Goal: Task Accomplishment & Management: Complete application form

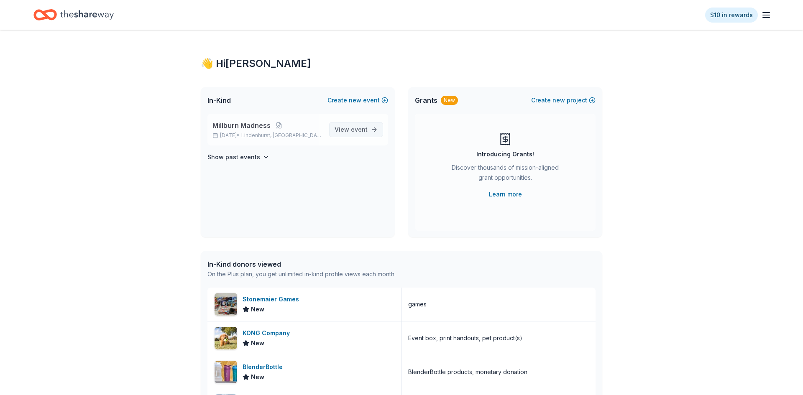
click at [342, 130] on span "View event" at bounding box center [350, 130] width 33 height 10
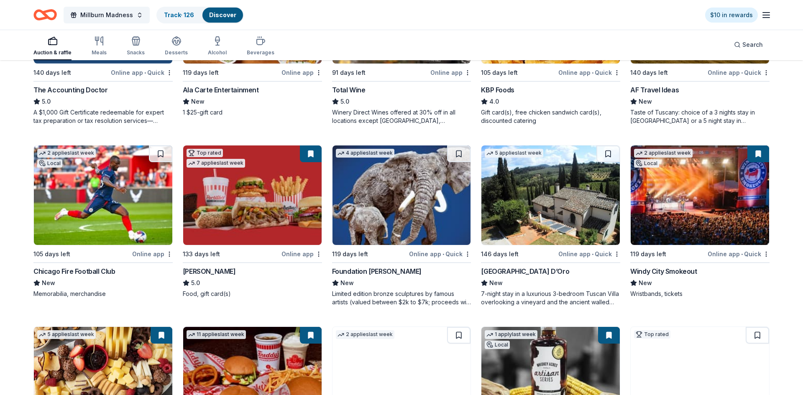
scroll to position [727, 0]
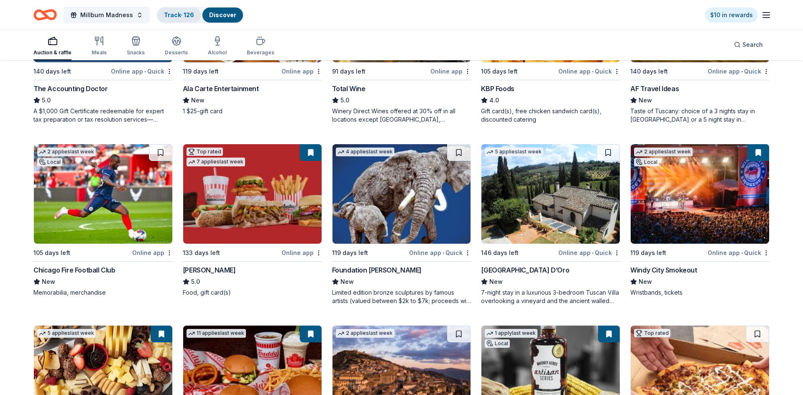
click at [180, 18] on link "Track · 126" at bounding box center [179, 14] width 30 height 7
click at [176, 15] on link "Track · 126" at bounding box center [179, 14] width 30 height 7
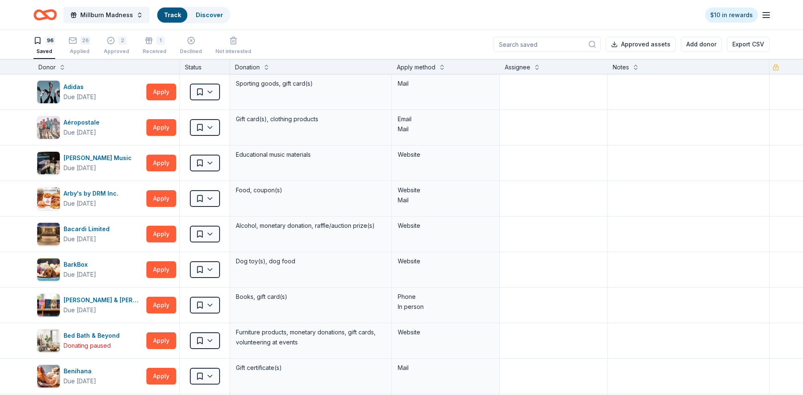
scroll to position [0, 0]
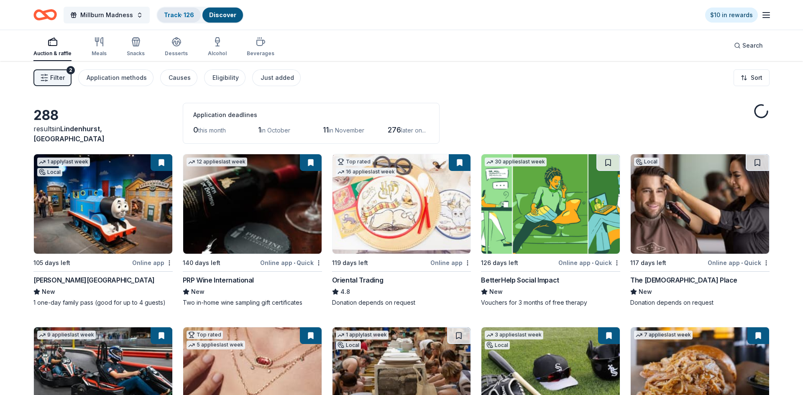
click at [164, 13] on link "Track · 126" at bounding box center [179, 14] width 30 height 7
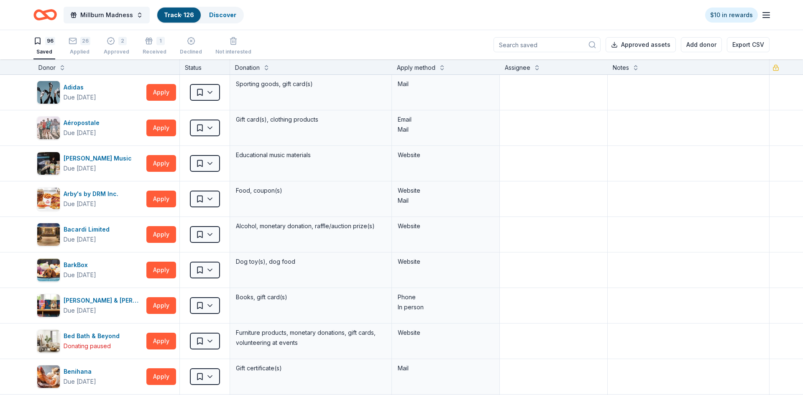
scroll to position [0, 0]
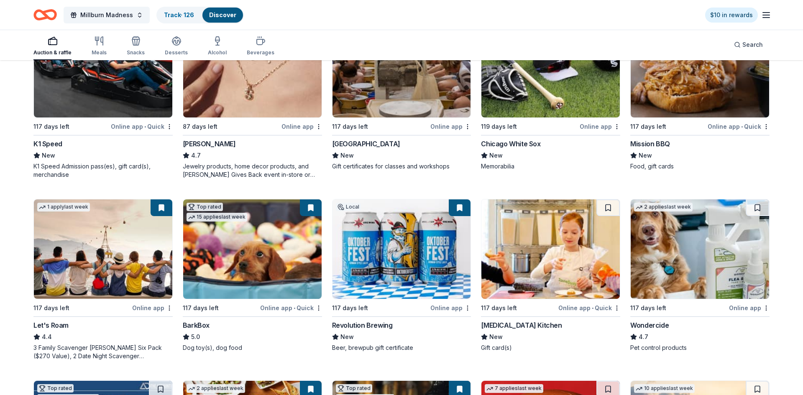
scroll to position [437, 0]
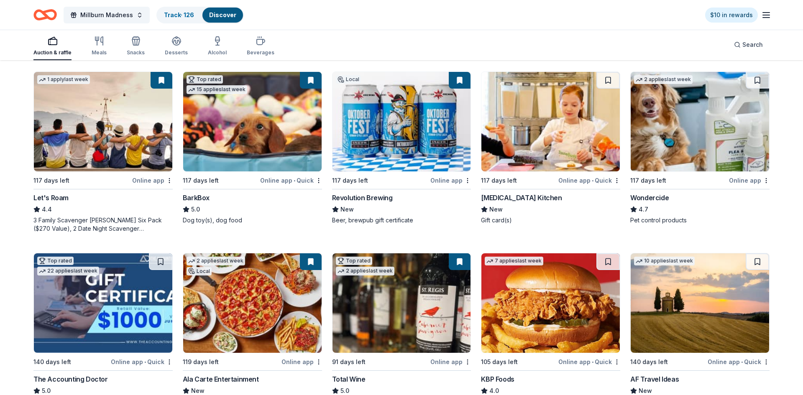
click at [226, 133] on img at bounding box center [252, 121] width 138 height 99
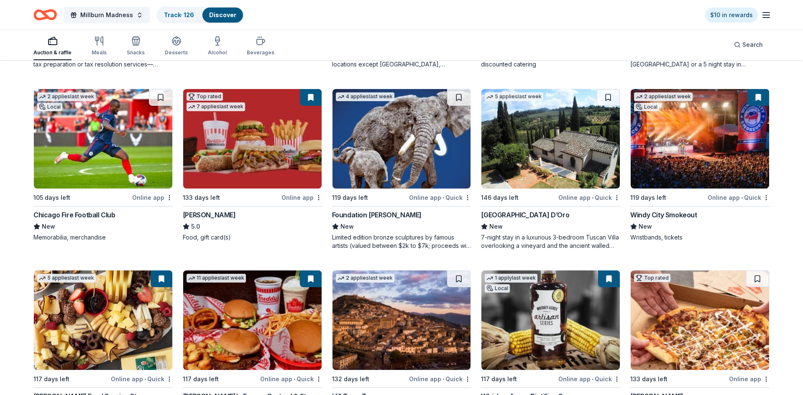
scroll to position [792, 0]
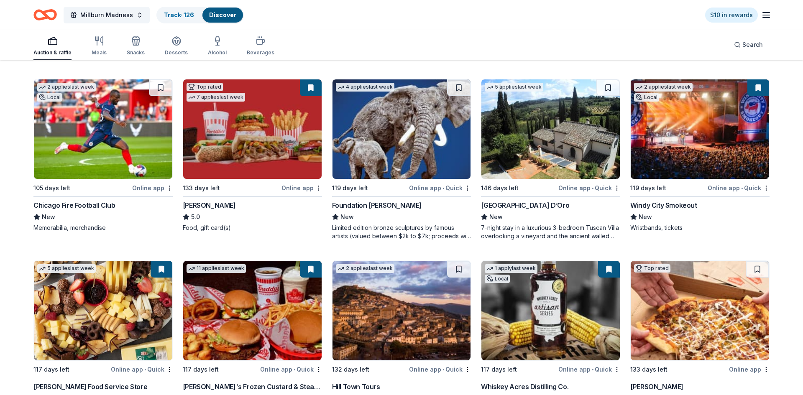
click at [256, 119] on img at bounding box center [252, 128] width 138 height 99
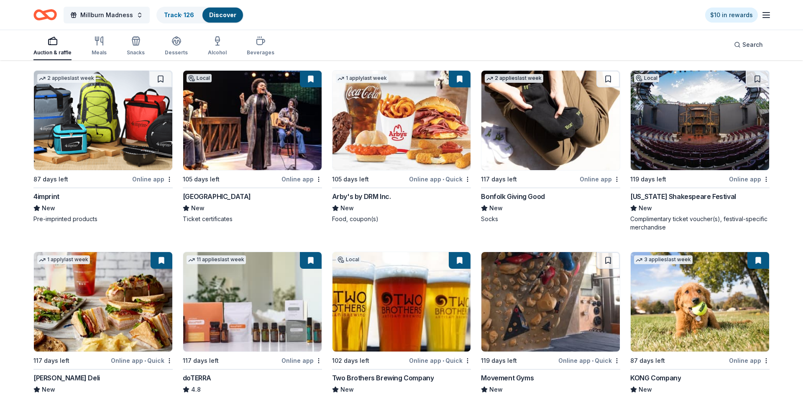
scroll to position [2293, 0]
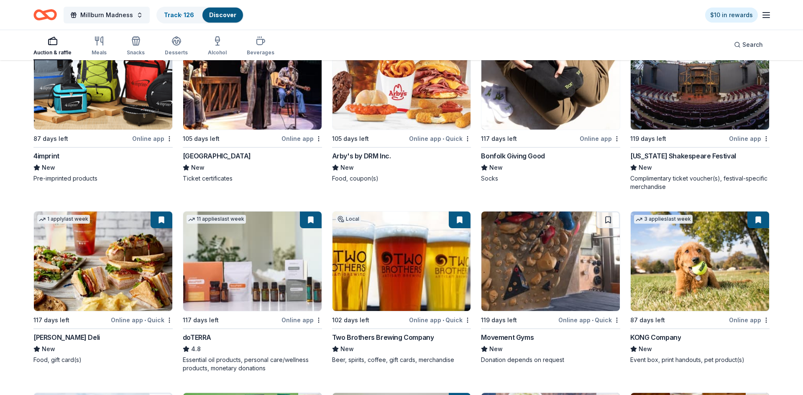
click at [94, 272] on img at bounding box center [103, 261] width 138 height 99
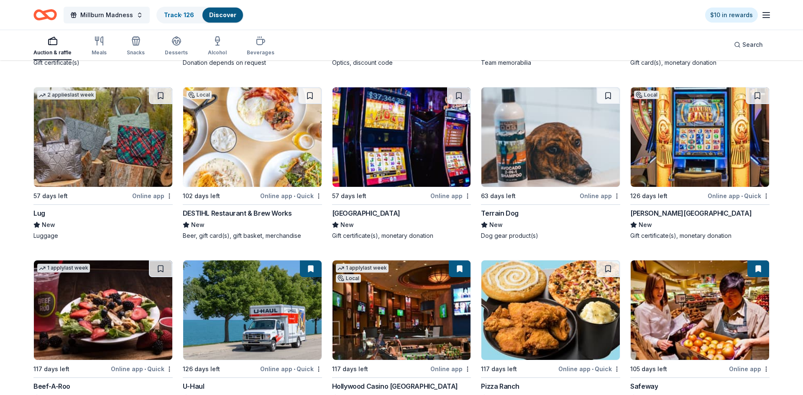
scroll to position [4398, 0]
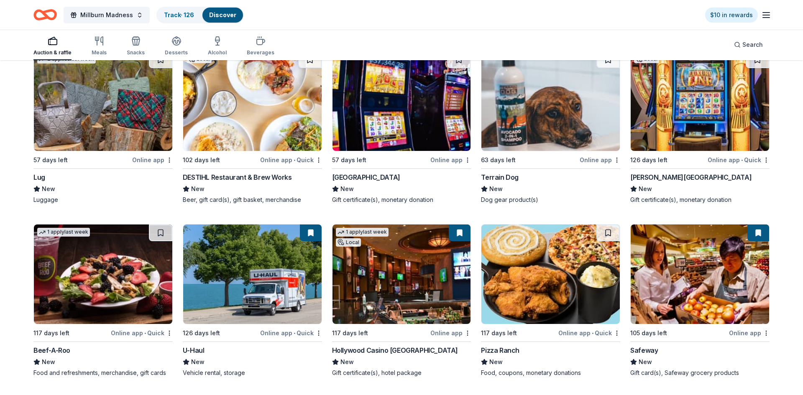
click at [711, 127] on img at bounding box center [699, 100] width 138 height 99
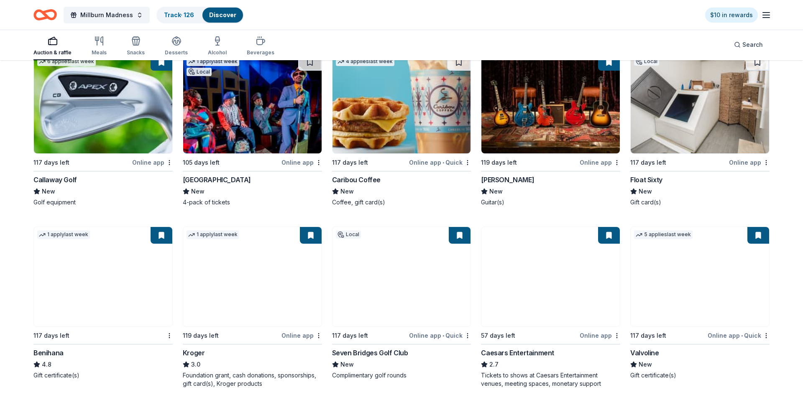
scroll to position [5502, 0]
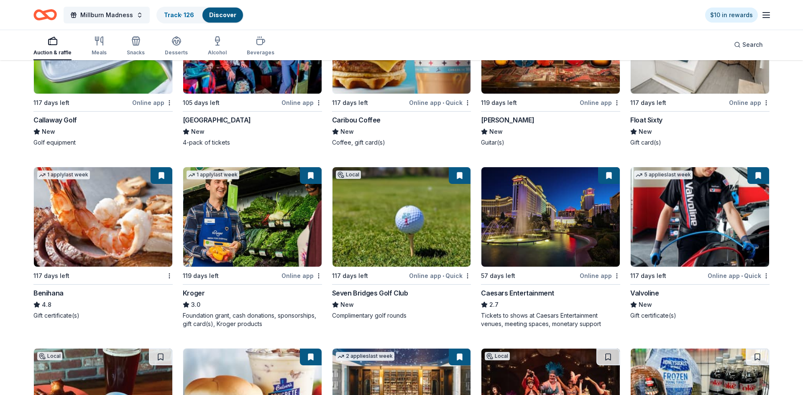
click at [530, 211] on img at bounding box center [550, 216] width 138 height 99
click at [518, 221] on img at bounding box center [550, 216] width 138 height 99
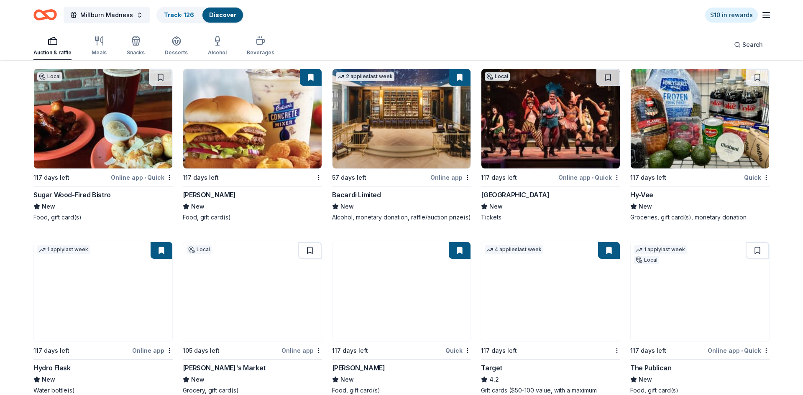
scroll to position [5865, 0]
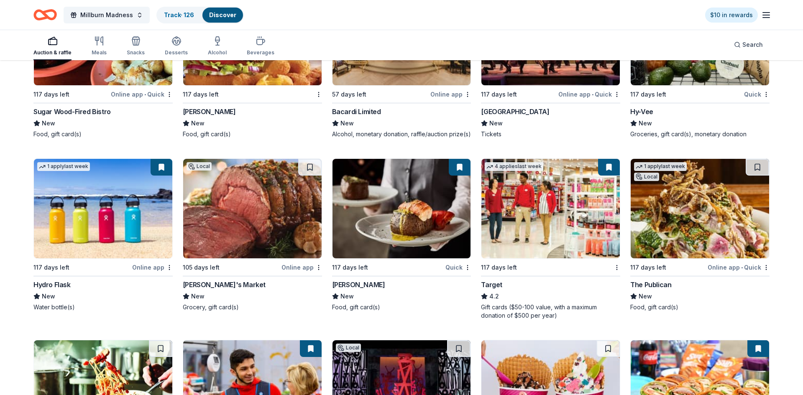
click at [401, 252] on img at bounding box center [401, 208] width 138 height 99
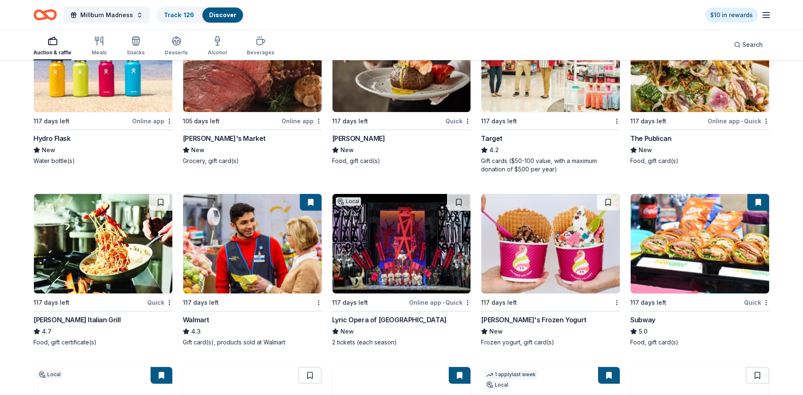
scroll to position [6032, 0]
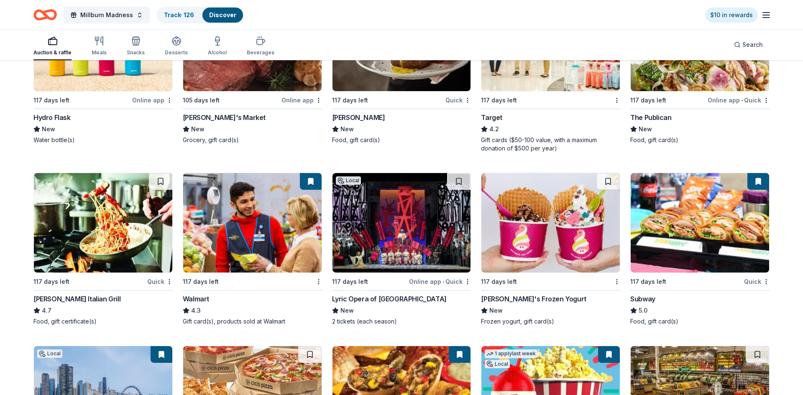
click at [705, 244] on img at bounding box center [699, 222] width 138 height 99
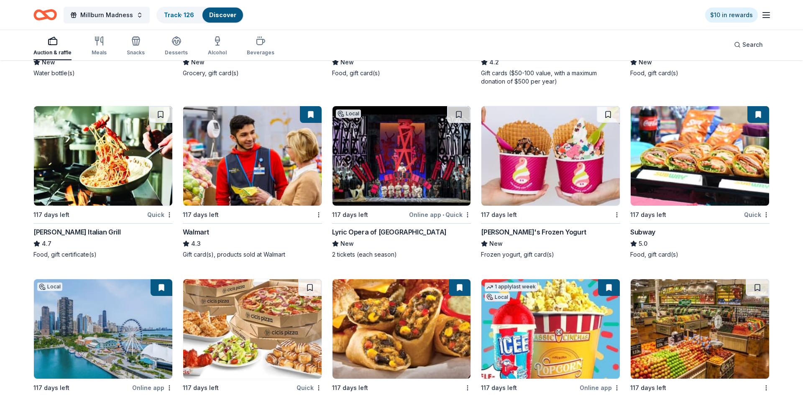
scroll to position [6211, 0]
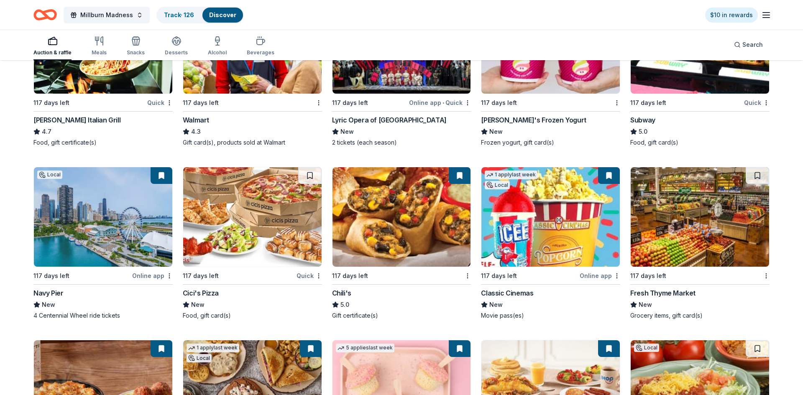
click at [378, 231] on img at bounding box center [401, 216] width 138 height 99
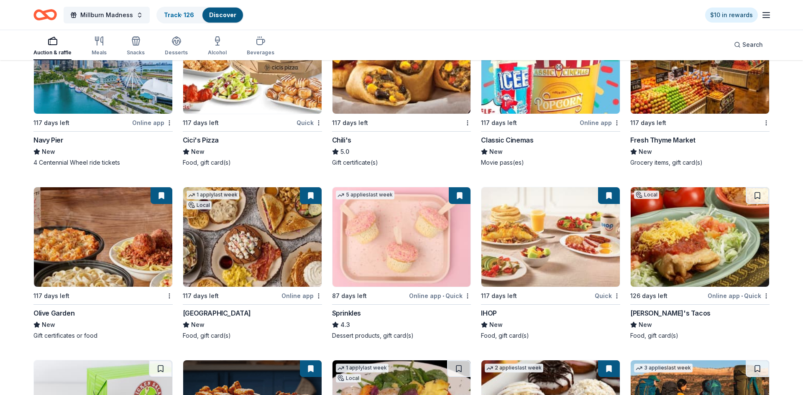
scroll to position [6416, 0]
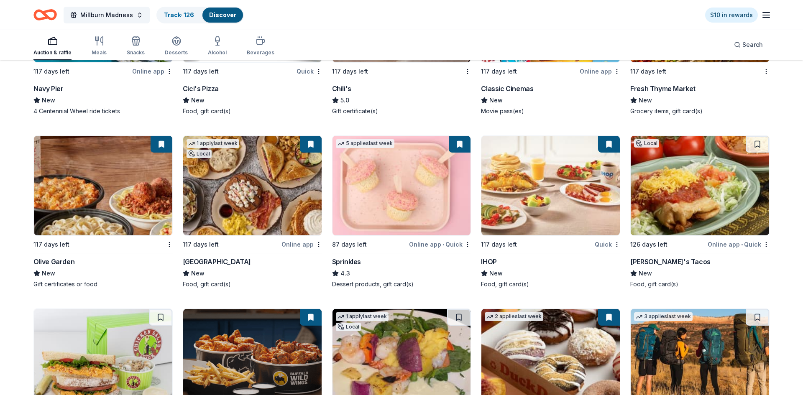
click at [115, 214] on img at bounding box center [103, 185] width 138 height 99
click at [269, 225] on img at bounding box center [252, 185] width 138 height 99
click at [538, 206] on img at bounding box center [550, 185] width 138 height 99
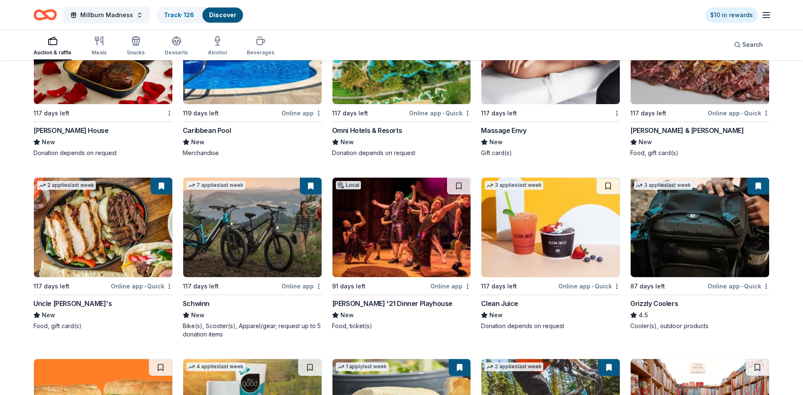
scroll to position [7508, 0]
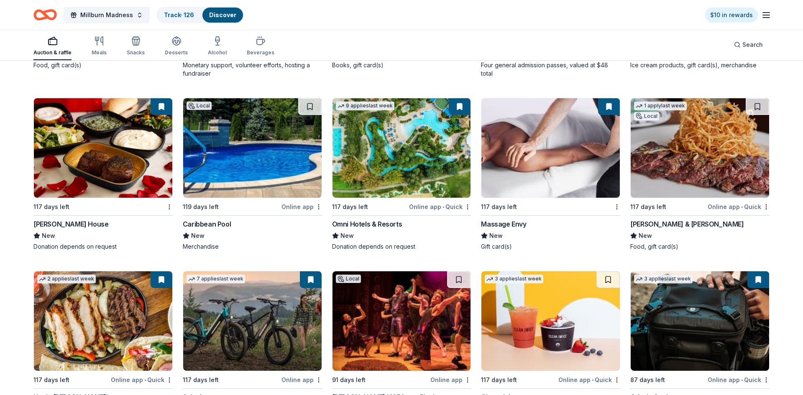
click at [80, 142] on img at bounding box center [103, 147] width 138 height 99
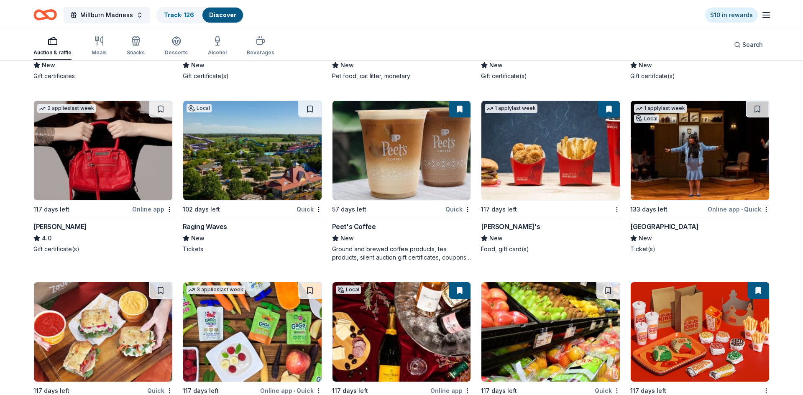
scroll to position [1821, 0]
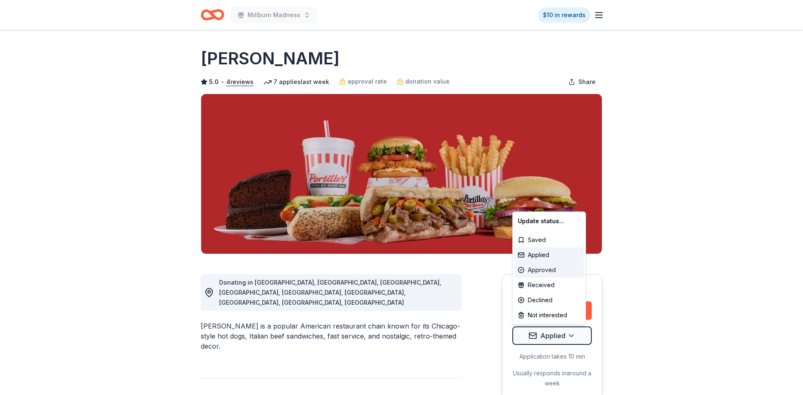
click at [542, 272] on div "Approved" at bounding box center [548, 270] width 69 height 15
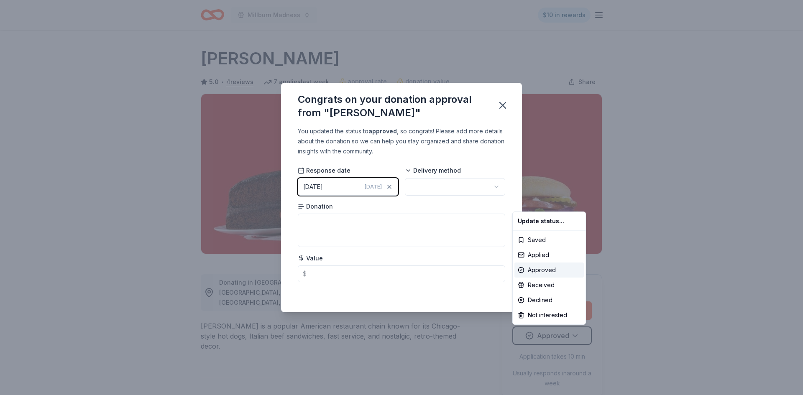
click at [462, 187] on html "Millburn Madness $10 in rewards Due in 133 days Share Portillo's 5.0 • 4 review…" at bounding box center [401, 197] width 803 height 395
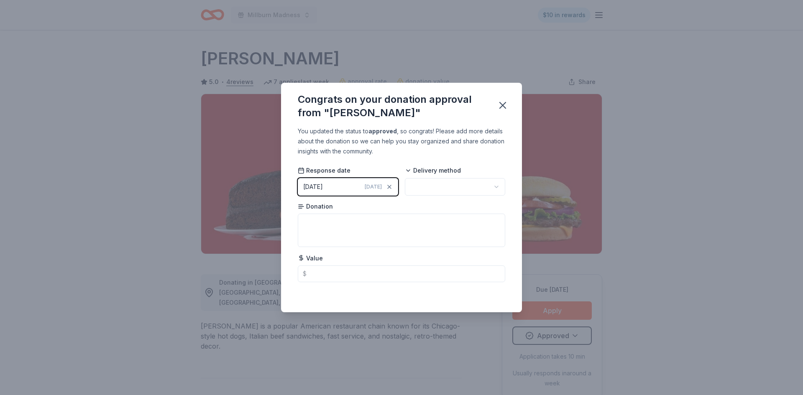
click at [462, 187] on html "Millburn Madness $10 in rewards Due in 133 days Share Portillo's 5.0 • 4 review…" at bounding box center [401, 197] width 803 height 395
click at [375, 275] on input "text" at bounding box center [401, 273] width 207 height 17
click at [358, 225] on textarea at bounding box center [401, 230] width 207 height 33
type input "25.00"
type textarea "Gift Card"
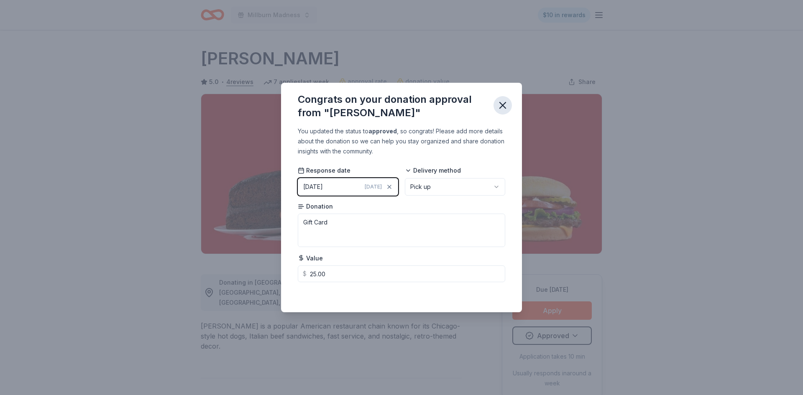
click at [503, 109] on icon "button" at bounding box center [503, 105] width 12 height 12
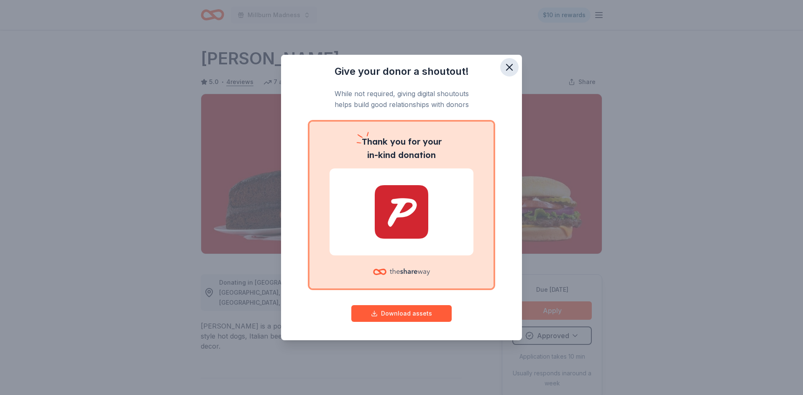
click at [508, 69] on icon "button" at bounding box center [509, 67] width 6 height 6
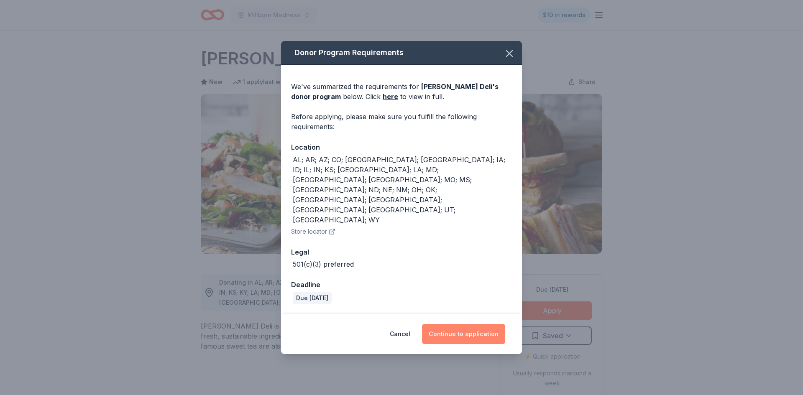
click at [471, 324] on button "Continue to application" at bounding box center [463, 334] width 83 height 20
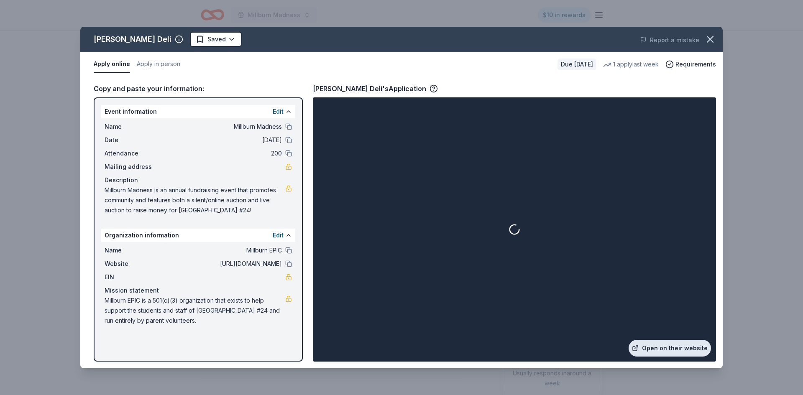
click at [670, 349] on link "Open on their website" at bounding box center [669, 348] width 82 height 17
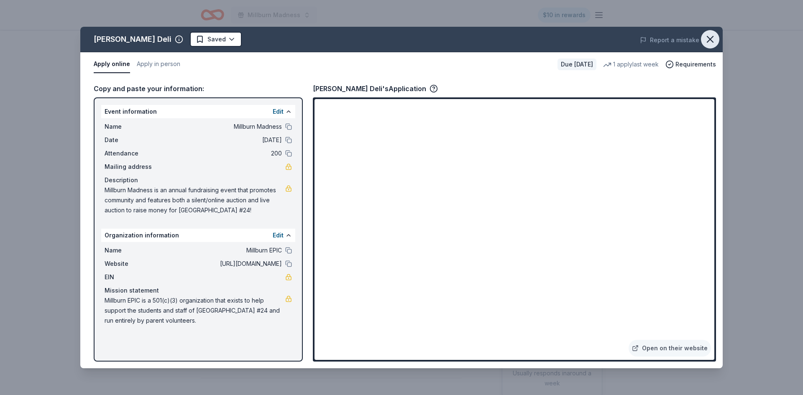
click at [708, 45] on button "button" at bounding box center [710, 39] width 18 height 18
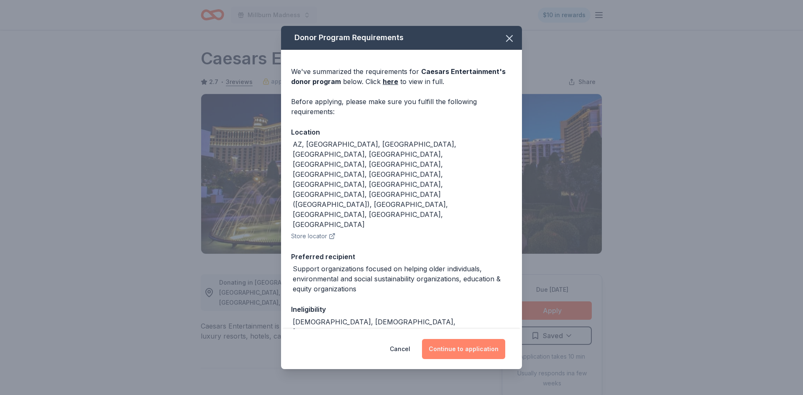
click at [475, 345] on button "Continue to application" at bounding box center [463, 349] width 83 height 20
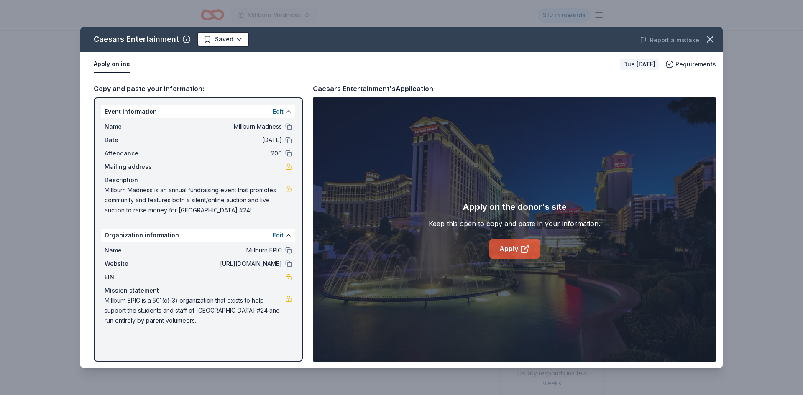
click at [510, 250] on link "Apply" at bounding box center [514, 249] width 51 height 20
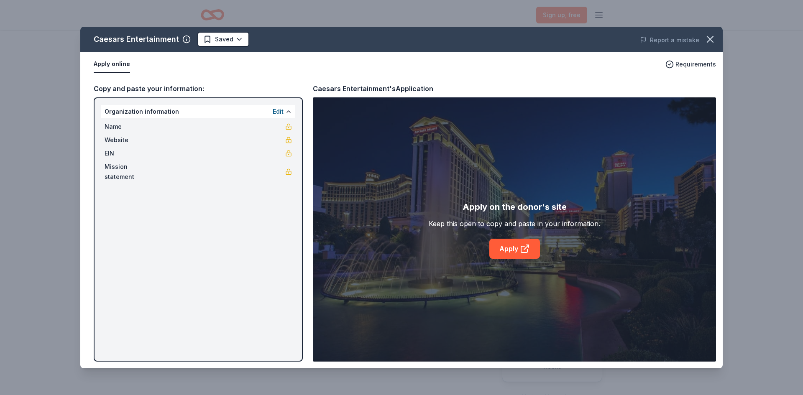
click at [512, 250] on div "Caesars Entertainment Saved Report a mistake Apply online Requirements Copy and…" at bounding box center [401, 198] width 642 height 342
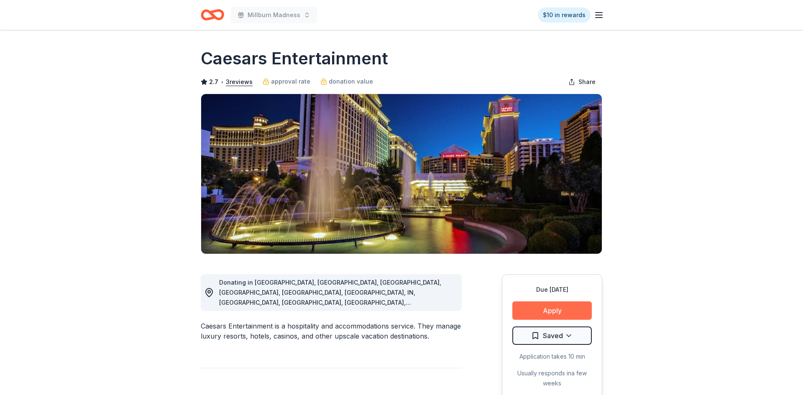
click at [547, 314] on button "Apply" at bounding box center [551, 310] width 79 height 18
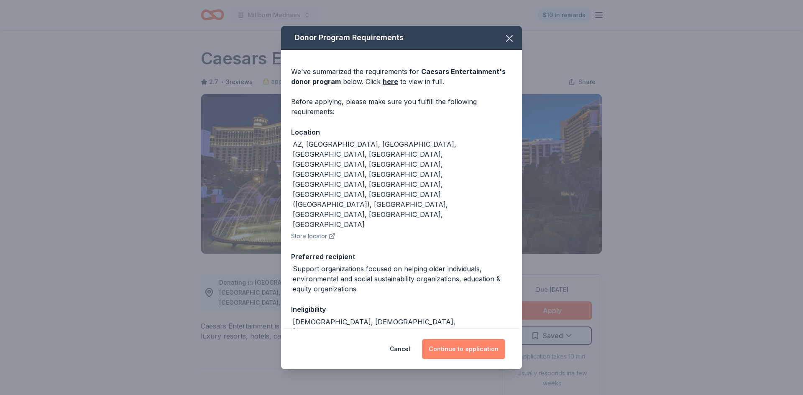
click at [474, 344] on button "Continue to application" at bounding box center [463, 349] width 83 height 20
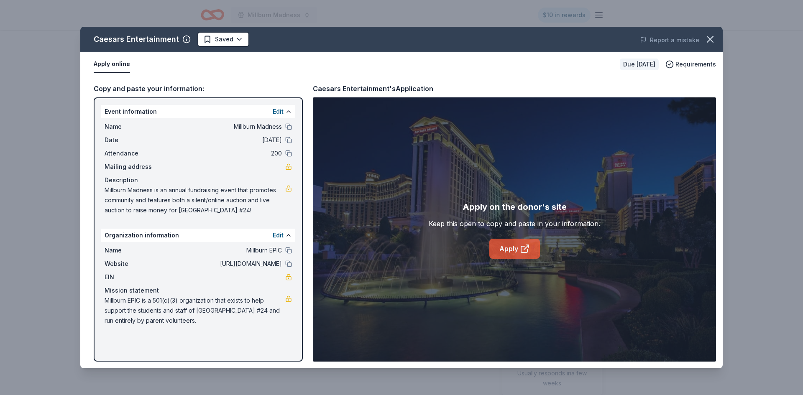
click at [515, 252] on link "Apply" at bounding box center [514, 249] width 51 height 20
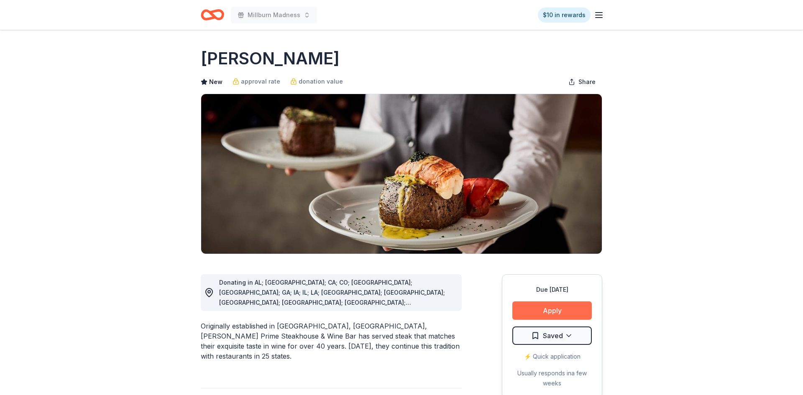
click at [549, 311] on button "Apply" at bounding box center [551, 310] width 79 height 18
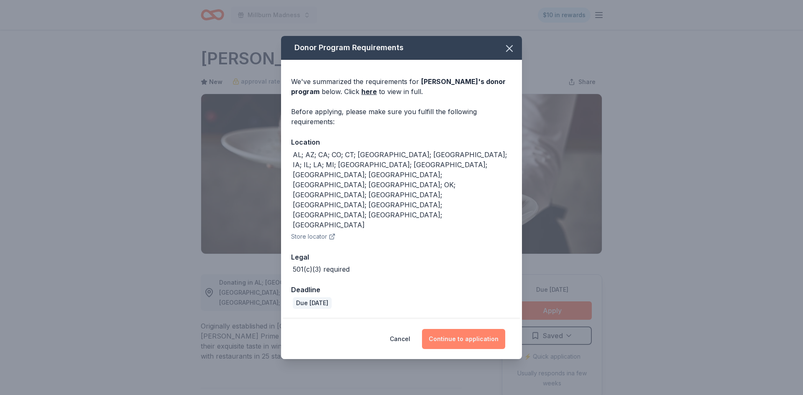
click at [483, 329] on button "Continue to application" at bounding box center [463, 339] width 83 height 20
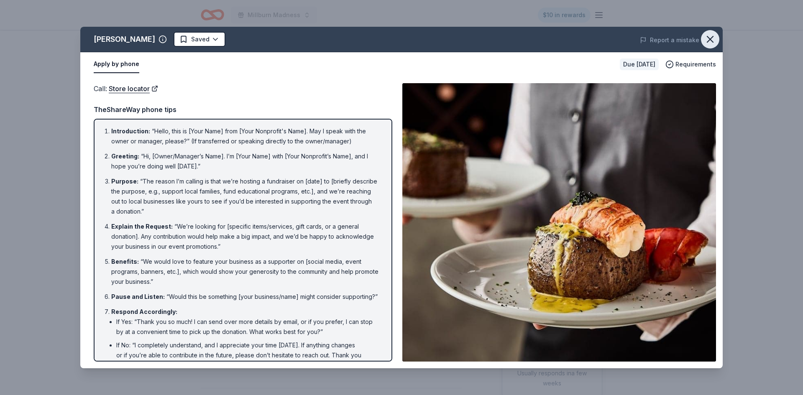
click at [713, 39] on icon "button" at bounding box center [710, 39] width 12 height 12
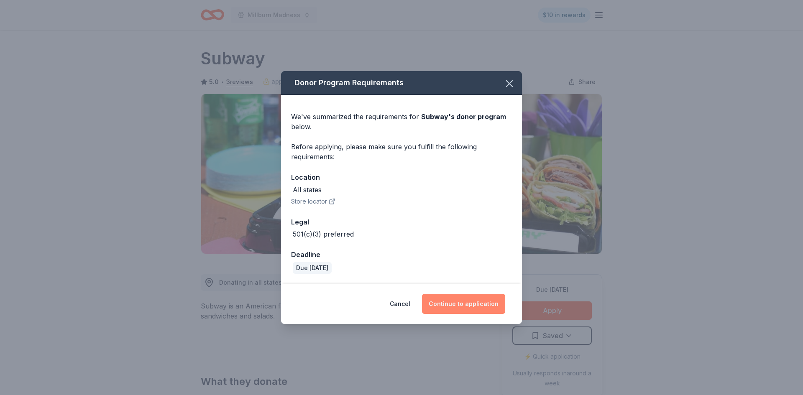
click at [452, 302] on button "Continue to application" at bounding box center [463, 304] width 83 height 20
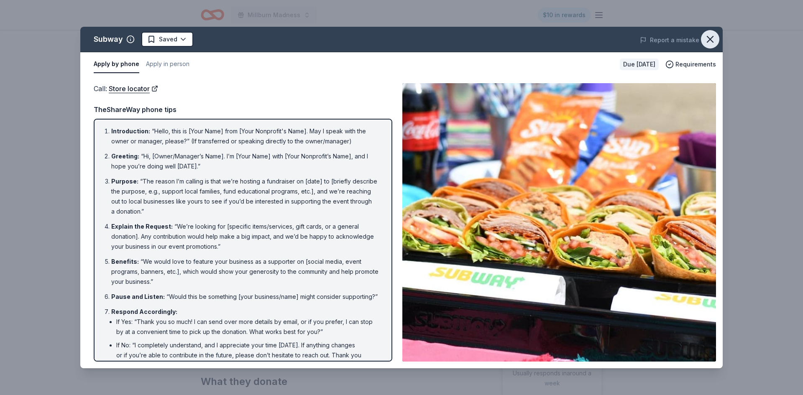
click at [710, 43] on icon "button" at bounding box center [710, 39] width 12 height 12
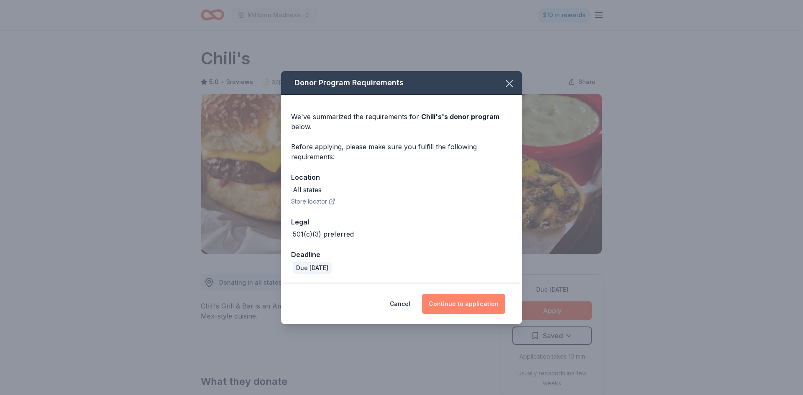
click at [481, 302] on button "Continue to application" at bounding box center [463, 304] width 83 height 20
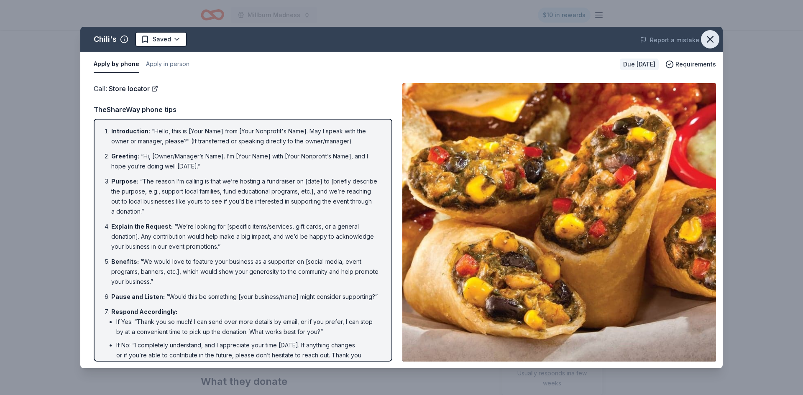
click at [715, 42] on icon "button" at bounding box center [710, 39] width 12 height 12
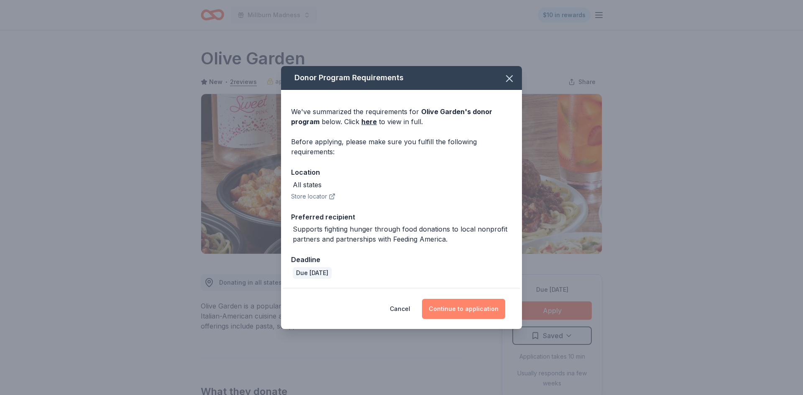
click at [472, 305] on button "Continue to application" at bounding box center [463, 309] width 83 height 20
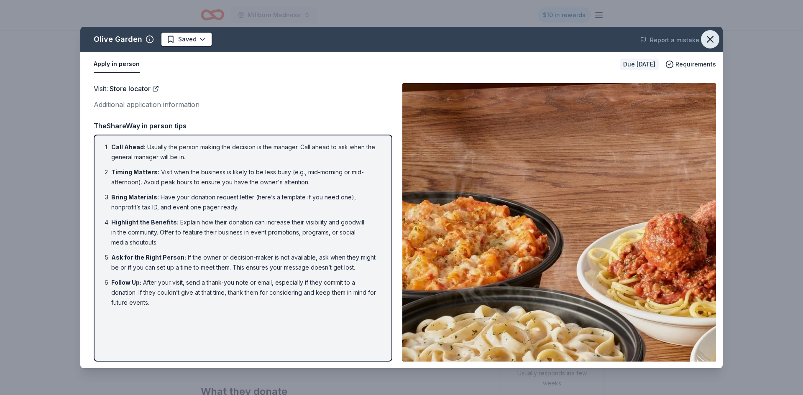
click at [711, 39] on icon "button" at bounding box center [710, 39] width 12 height 12
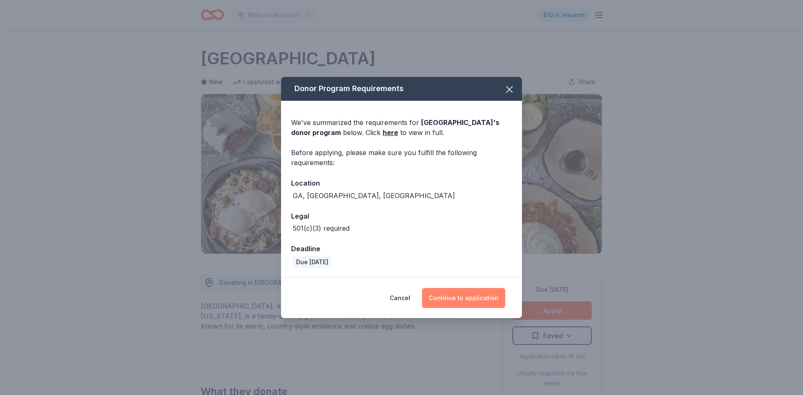
click at [465, 303] on button "Continue to application" at bounding box center [463, 298] width 83 height 20
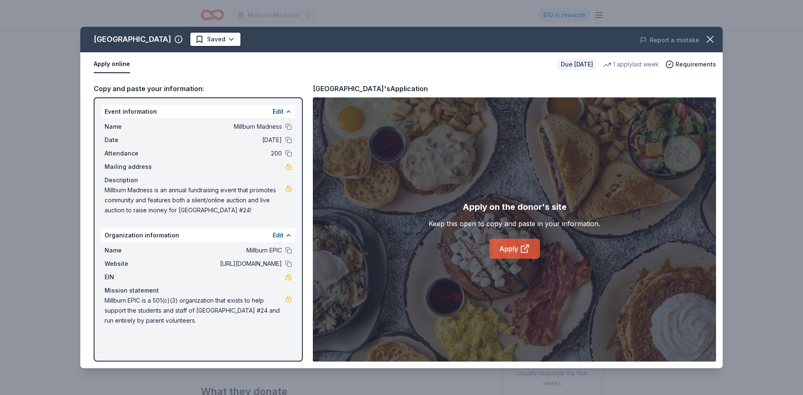
click at [510, 254] on link "Apply" at bounding box center [514, 249] width 51 height 20
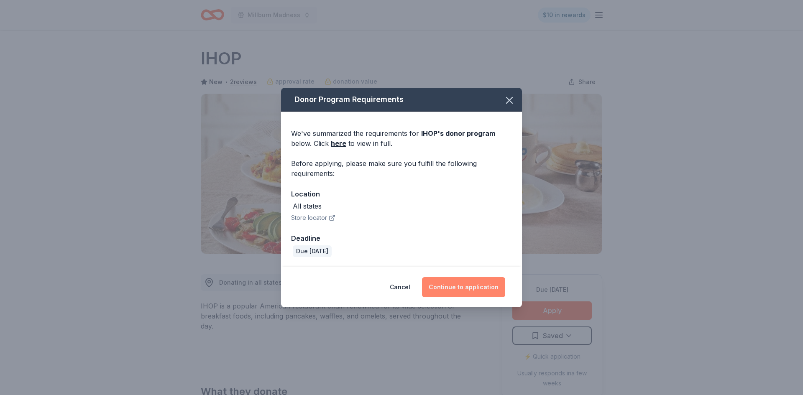
click at [449, 285] on button "Continue to application" at bounding box center [463, 287] width 83 height 20
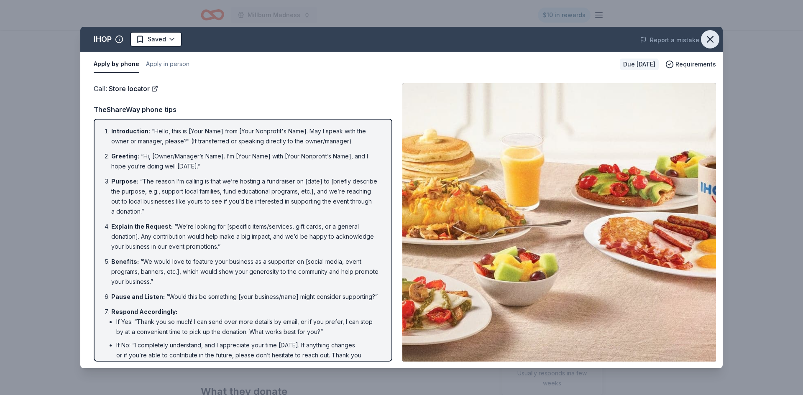
click at [711, 36] on icon "button" at bounding box center [710, 39] width 12 height 12
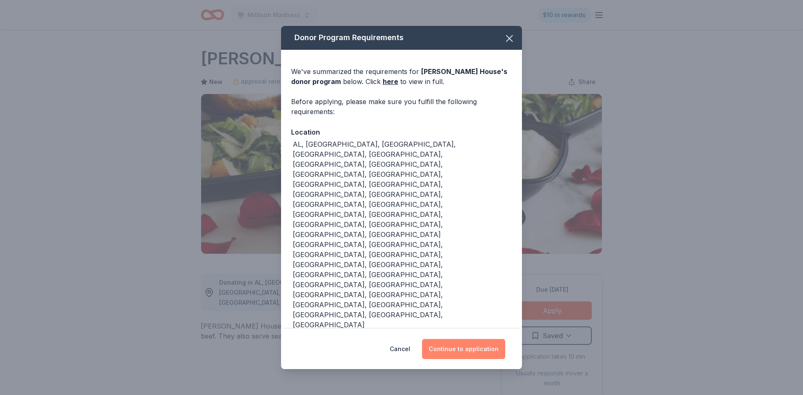
click at [477, 339] on button "Continue to application" at bounding box center [463, 349] width 83 height 20
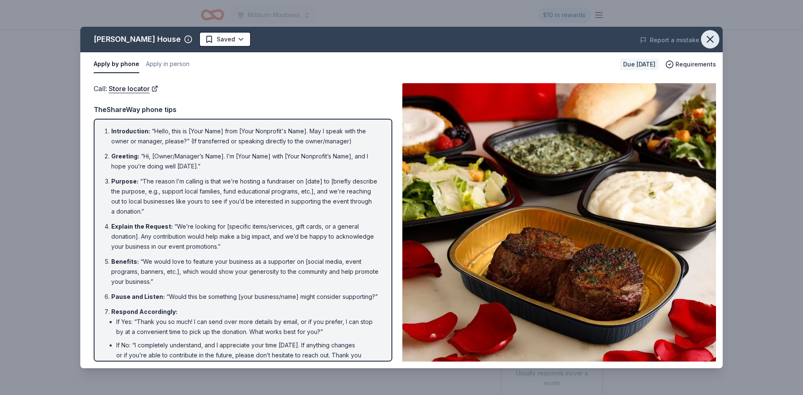
click at [711, 45] on icon "button" at bounding box center [710, 39] width 12 height 12
